Goal: Task Accomplishment & Management: Manage account settings

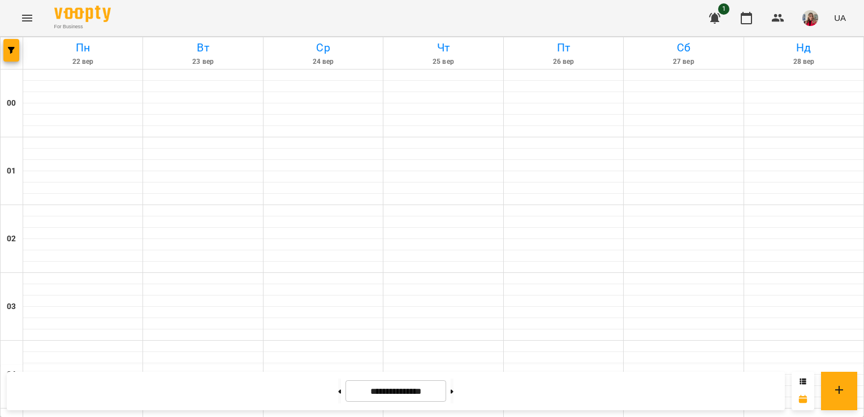
scroll to position [1331, 0]
click at [334, 379] on div at bounding box center [340, 391] width 12 height 25
click at [338, 381] on button at bounding box center [339, 391] width 3 height 25
click at [338, 392] on button at bounding box center [339, 391] width 3 height 25
click at [453, 391] on button at bounding box center [452, 391] width 3 height 25
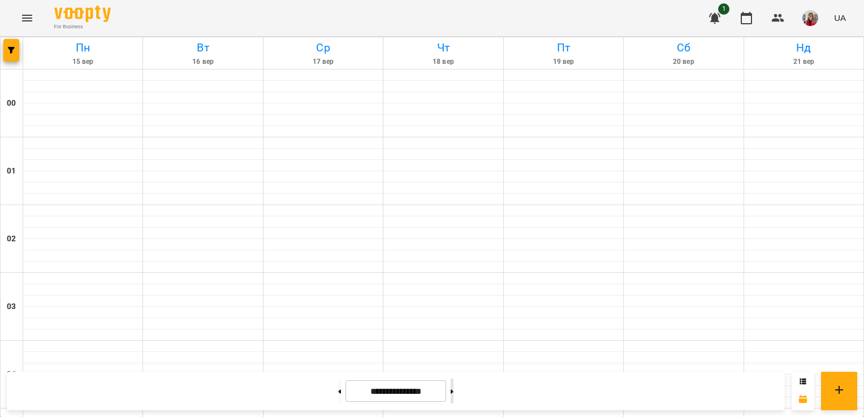
click at [453, 391] on button at bounding box center [452, 391] width 3 height 25
click at [338, 389] on button at bounding box center [339, 391] width 3 height 25
type input "**********"
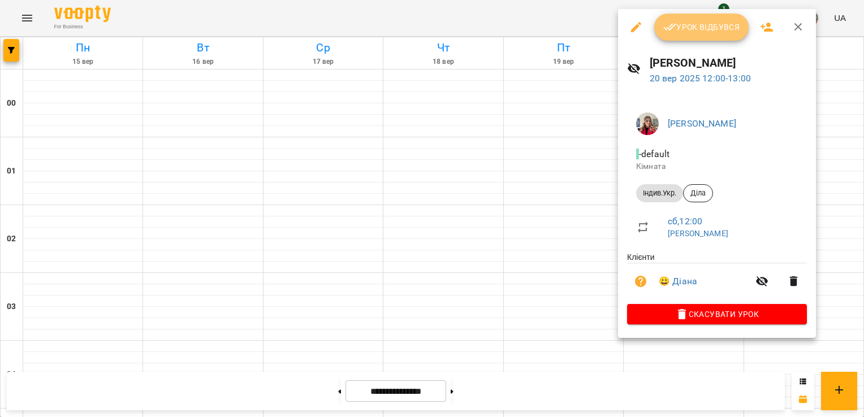
click at [676, 33] on span "Урок відбувся" at bounding box center [701, 27] width 77 height 14
